Goal: Task Accomplishment & Management: Complete application form

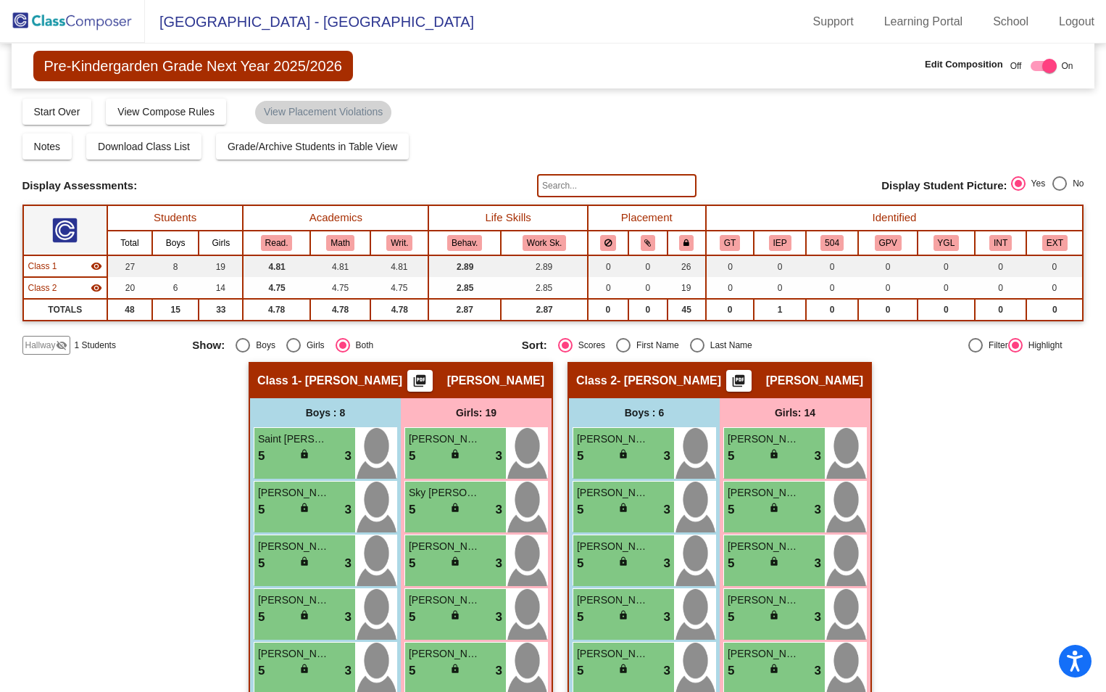
scroll to position [218, 0]
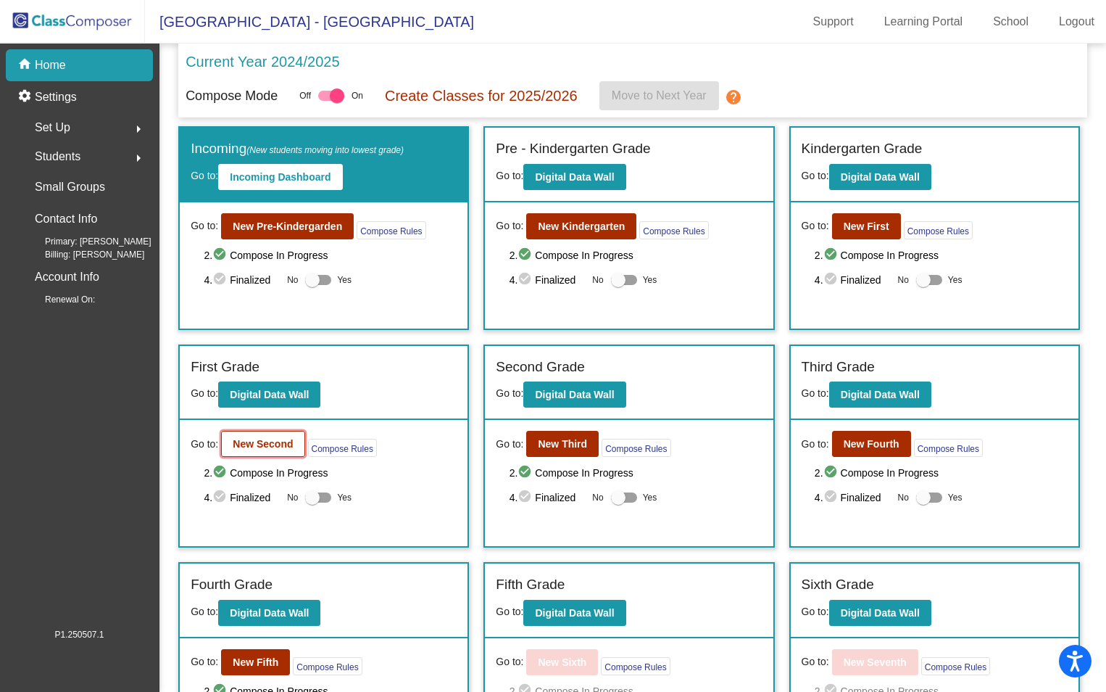
click at [273, 443] on b "New Second" at bounding box center [263, 444] width 60 height 12
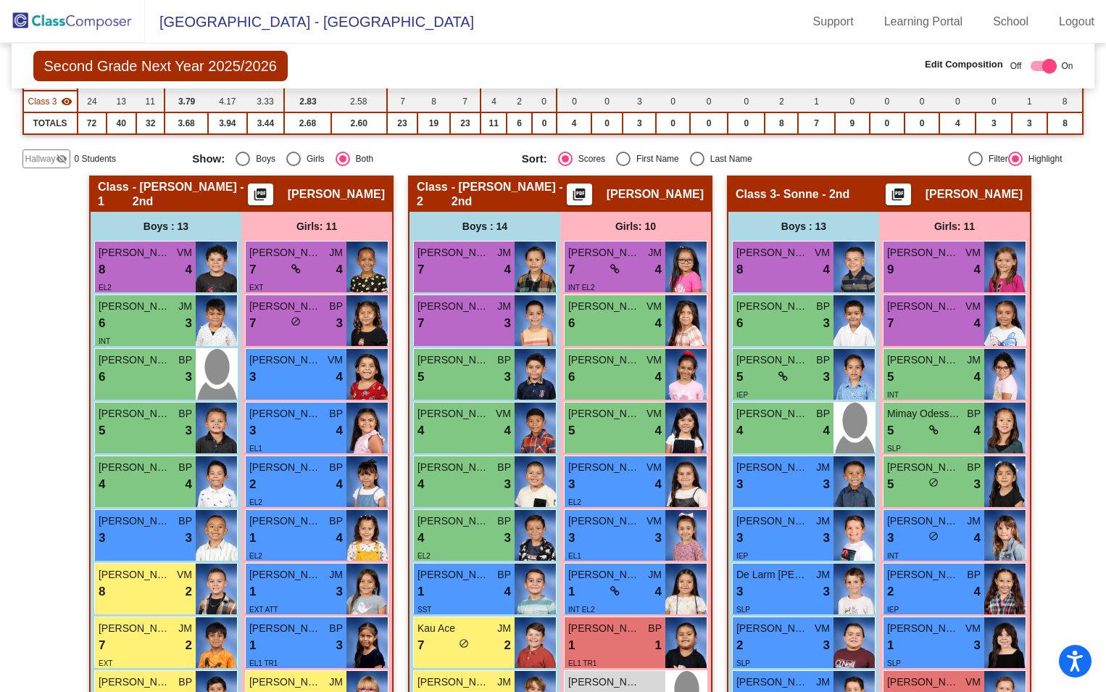
scroll to position [241, 0]
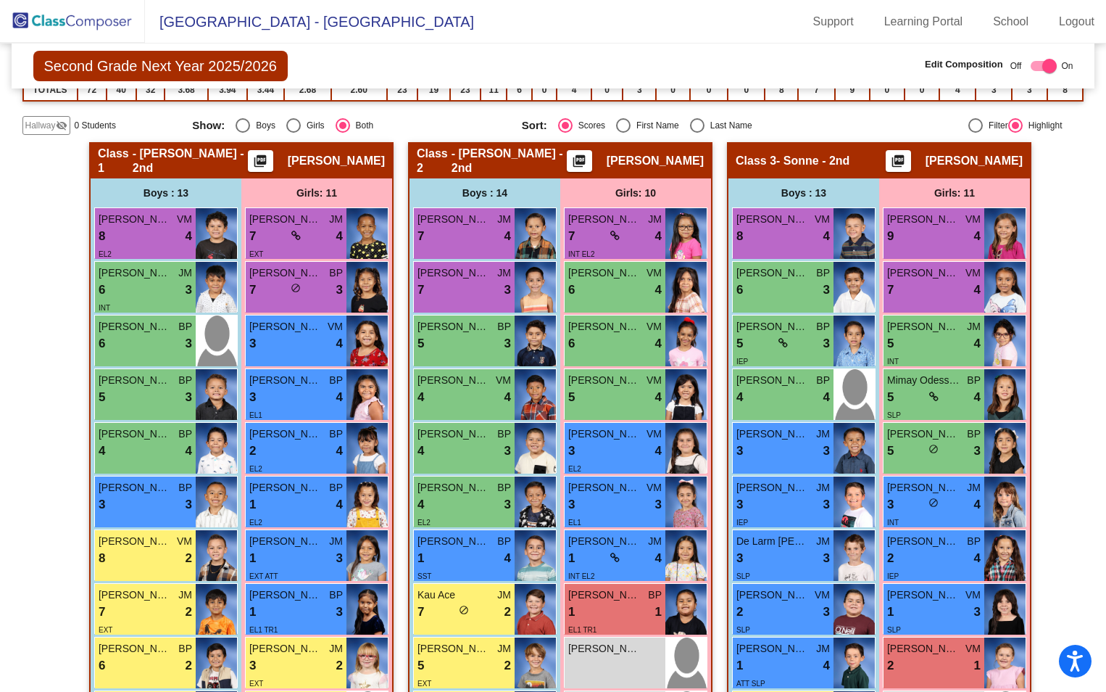
click at [38, 123] on span "Hallway" at bounding box center [40, 125] width 30 height 13
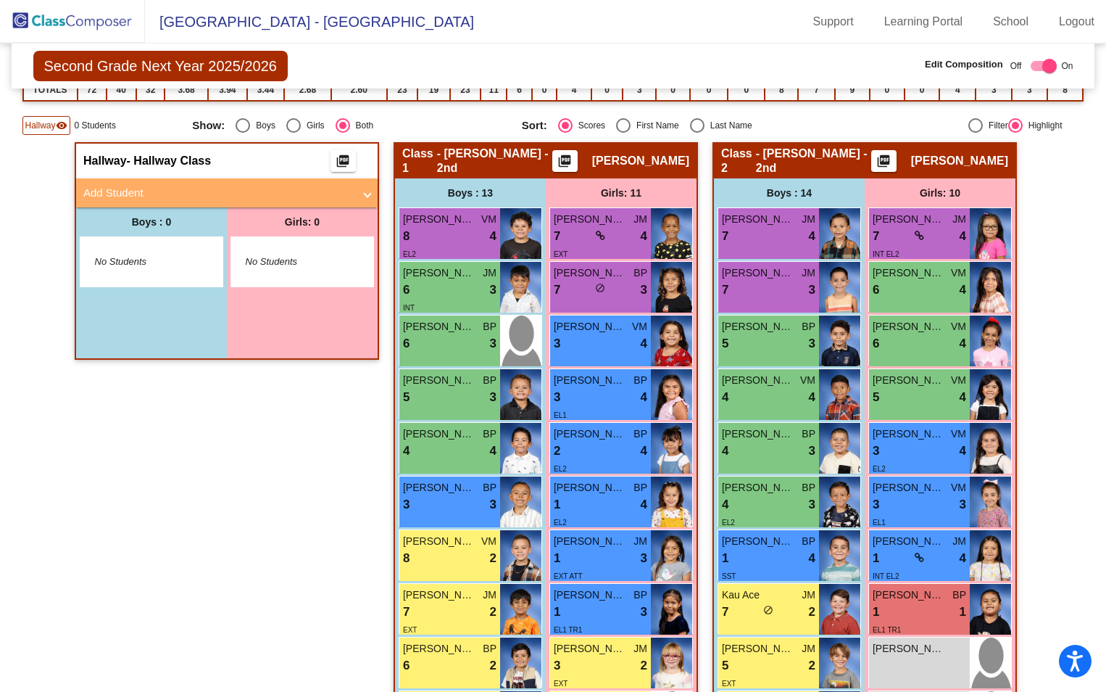
click at [154, 198] on mat-panel-title "Add Student" at bounding box center [218, 193] width 270 height 17
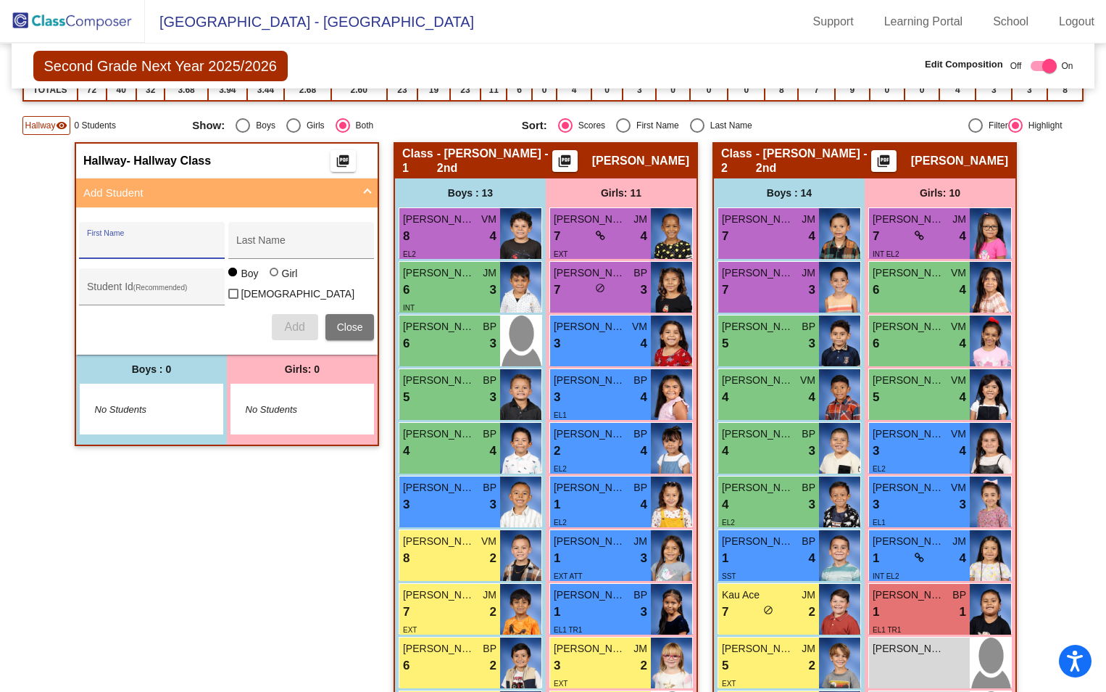
click at [149, 242] on input "First Name" at bounding box center [152, 246] width 131 height 12
type input "a"
click at [160, 246] on input "First Name" at bounding box center [152, 246] width 131 height 12
type input "Delilah"
type input "Ates"
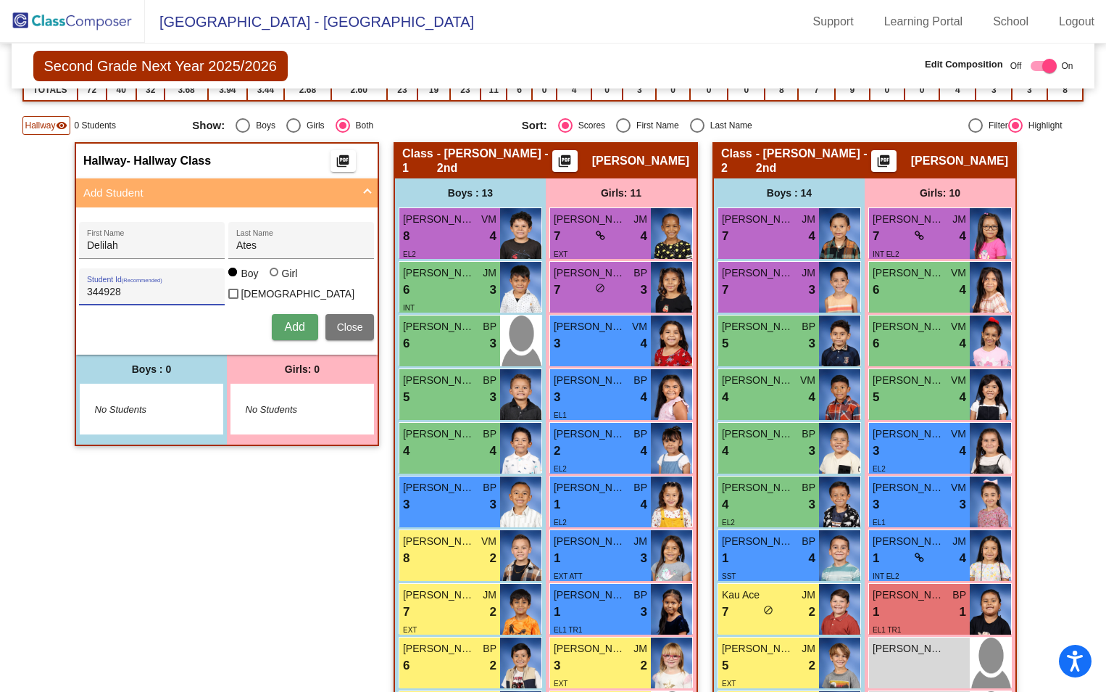
type input "344928"
click at [293, 320] on span "Add" at bounding box center [294, 326] width 20 height 12
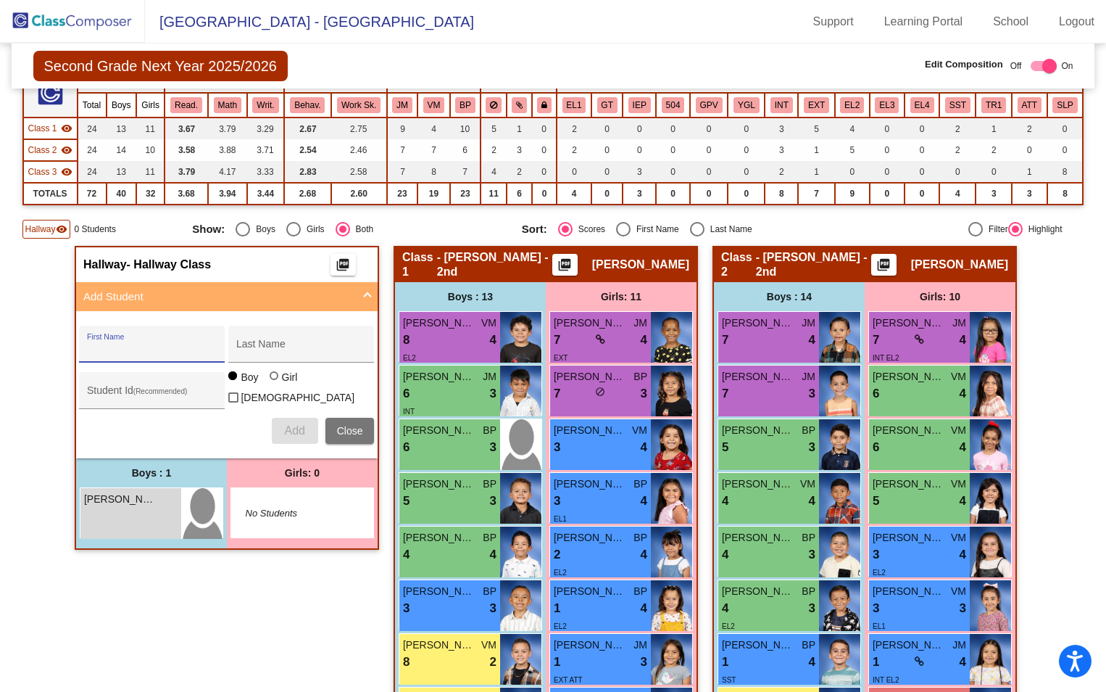
scroll to position [157, 0]
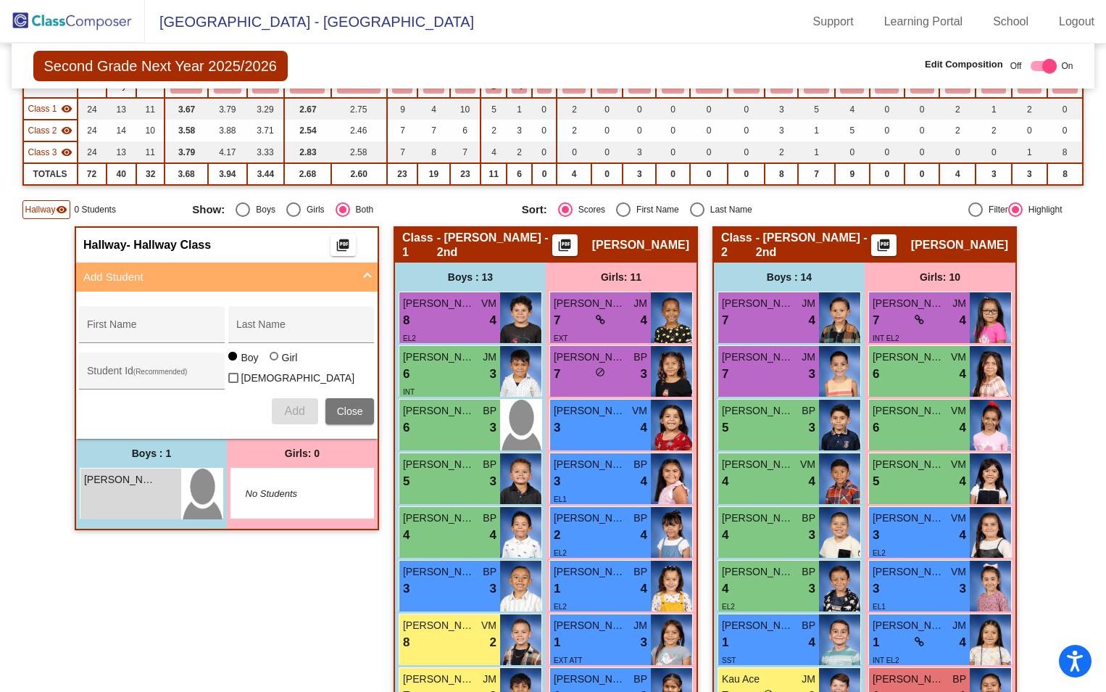
click at [140, 452] on div "Boys : 1" at bounding box center [151, 453] width 151 height 29
click at [133, 472] on span "[PERSON_NAME]" at bounding box center [120, 479] width 73 height 15
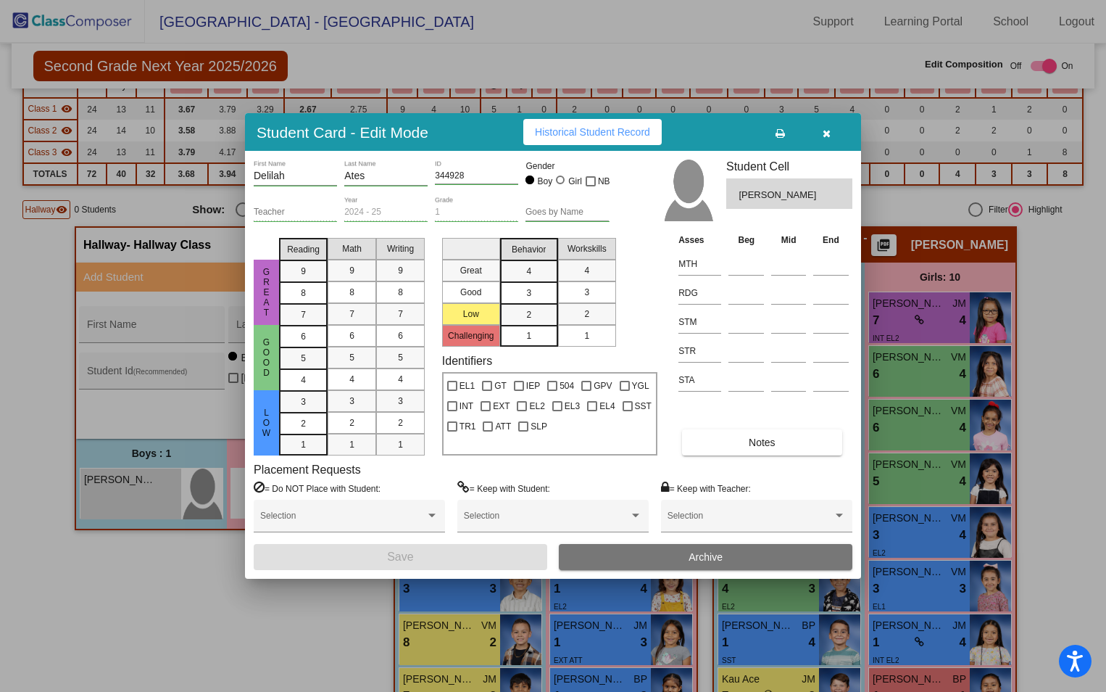
click at [564, 183] on div at bounding box center [562, 181] width 12 height 12
click at [562, 187] on input "Girl" at bounding box center [561, 187] width 1 height 1
radio input "true"
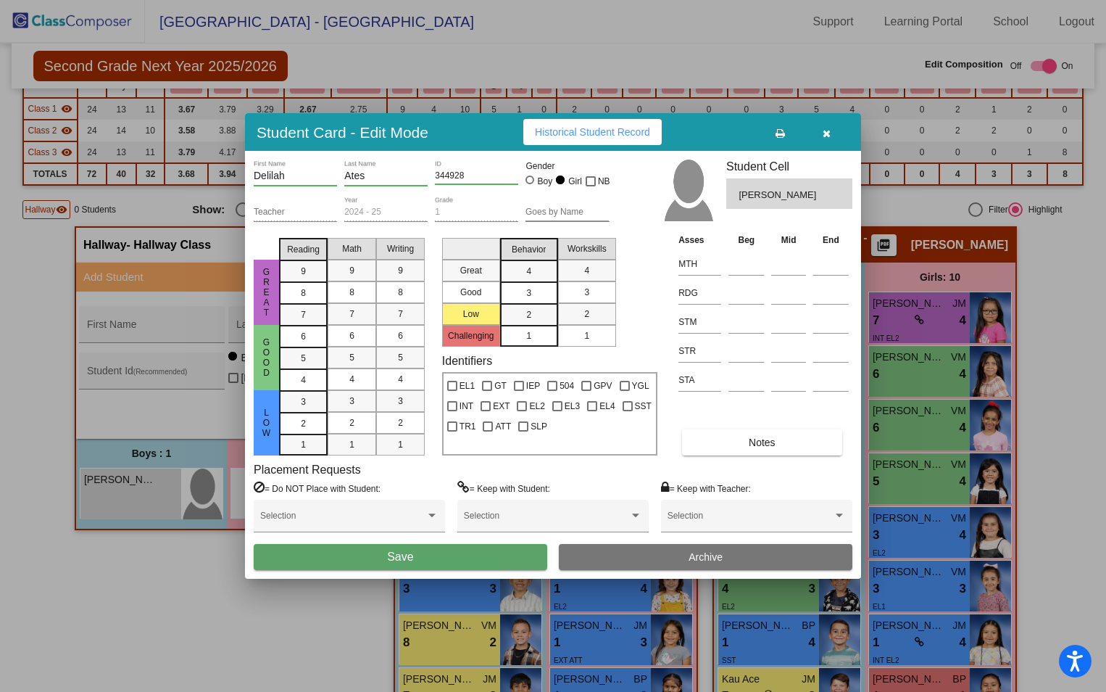
drag, startPoint x: 412, startPoint y: 554, endPoint x: 418, endPoint y: 546, distance: 10.3
click at [413, 553] on span "Save" at bounding box center [400, 556] width 26 height 12
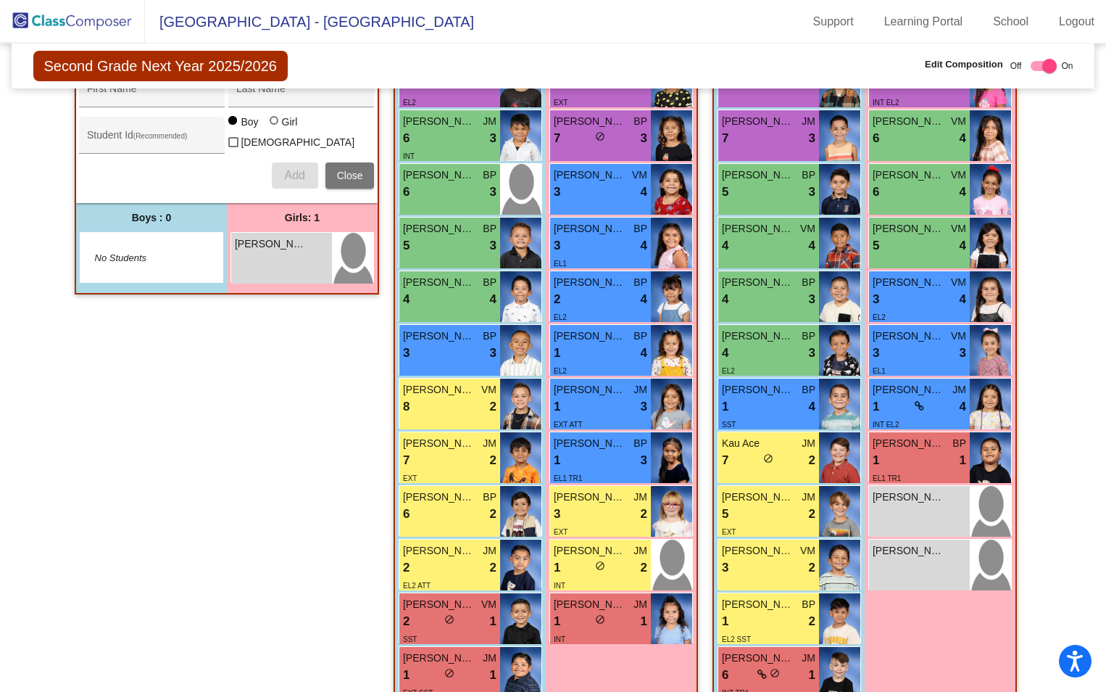
scroll to position [375, 0]
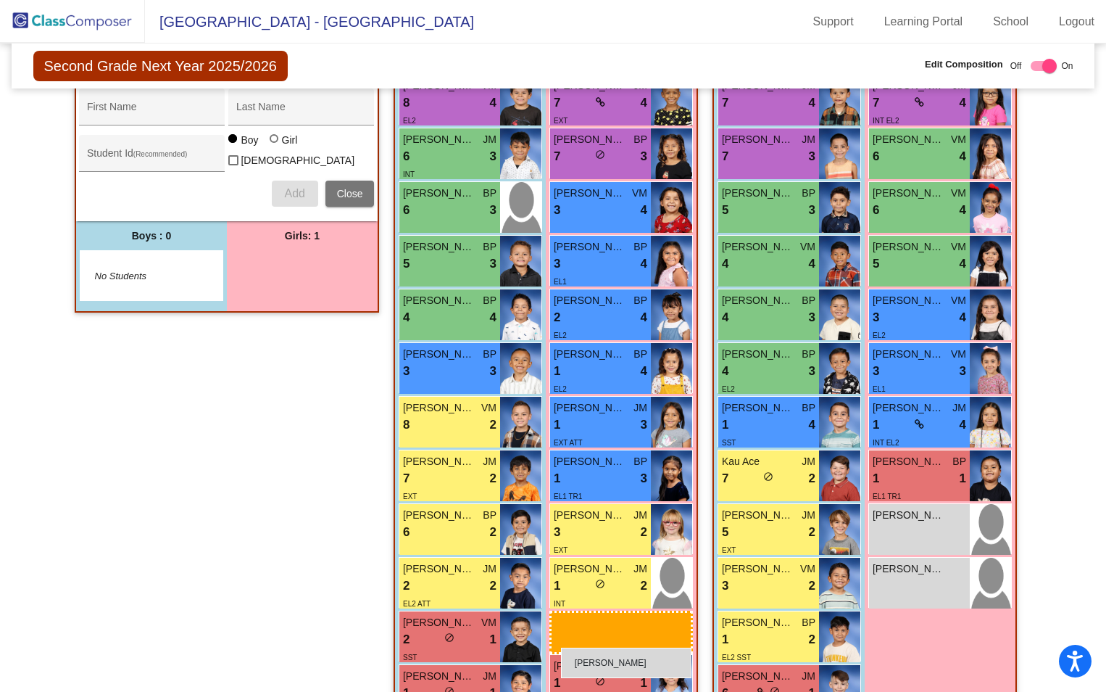
drag, startPoint x: 257, startPoint y: 283, endPoint x: 561, endPoint y: 647, distance: 475.1
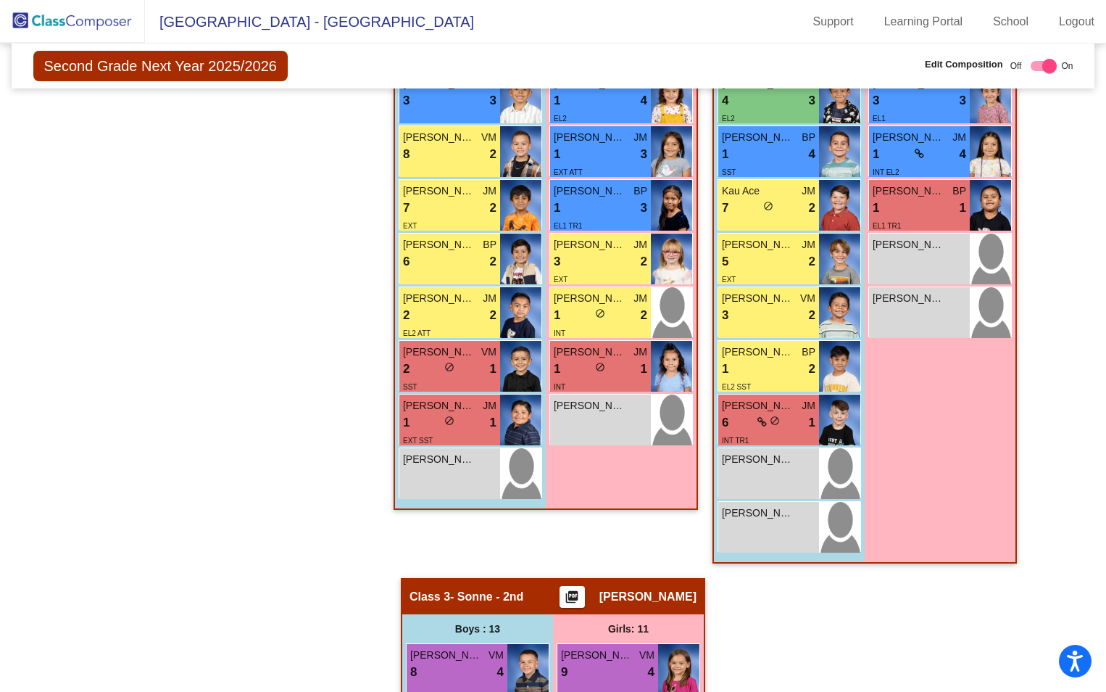
scroll to position [592, 0]
